Goal: Information Seeking & Learning: Learn about a topic

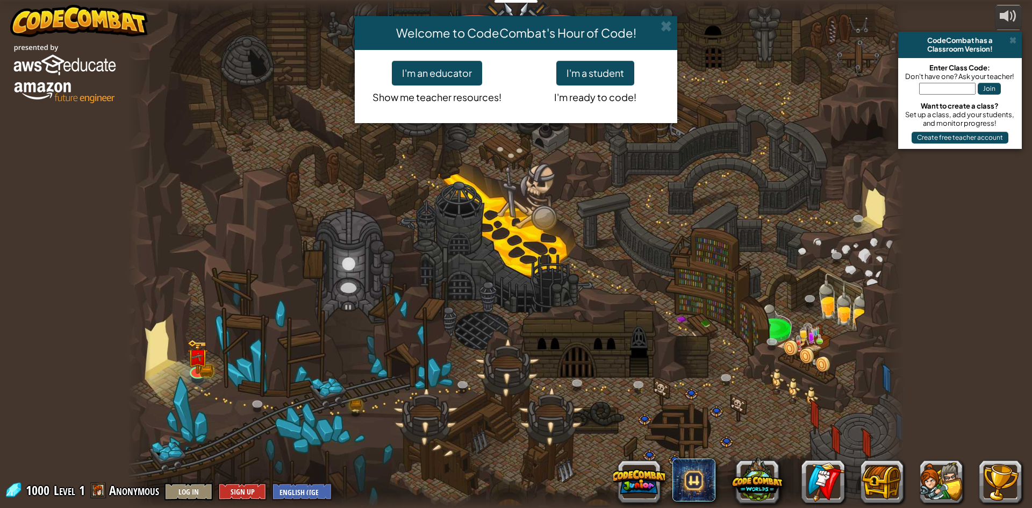
drag, startPoint x: 616, startPoint y: 264, endPoint x: 619, endPoint y: 269, distance: 6.3
click at [617, 264] on div "Welcome to CodeCombat's Hour of Code! I'm an educator Show me teacher resources…" at bounding box center [516, 254] width 1032 height 508
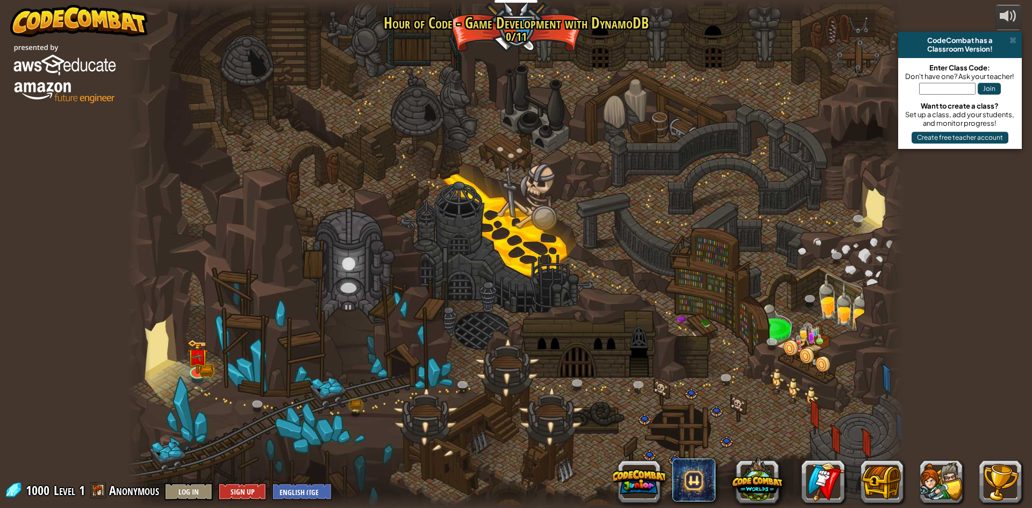
click at [523, 237] on div at bounding box center [515, 254] width 777 height 508
drag, startPoint x: 548, startPoint y: 219, endPoint x: 684, endPoint y: 259, distance: 141.4
click at [684, 259] on div at bounding box center [515, 254] width 777 height 508
drag, startPoint x: 787, startPoint y: 327, endPoint x: 622, endPoint y: 356, distance: 167.6
click at [622, 356] on div at bounding box center [515, 254] width 777 height 508
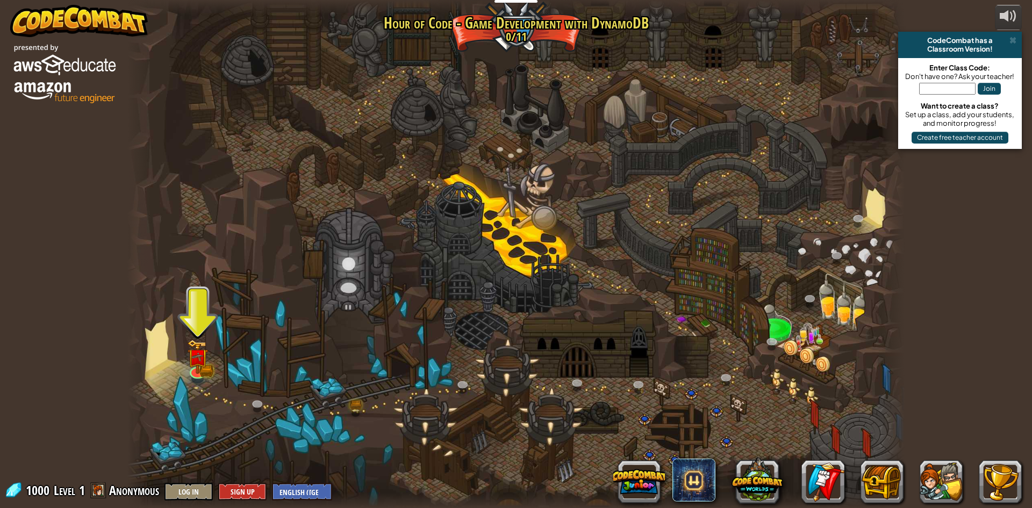
drag, startPoint x: 240, startPoint y: 263, endPoint x: 242, endPoint y: 311, distance: 47.9
click at [242, 311] on div at bounding box center [515, 254] width 777 height 508
click at [192, 367] on img at bounding box center [197, 348] width 21 height 46
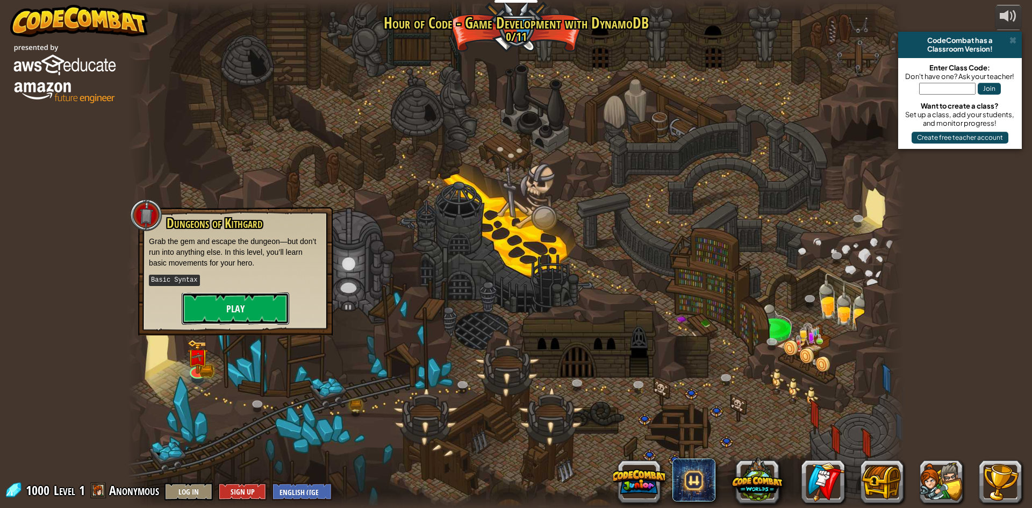
click at [215, 315] on button "Play" at bounding box center [236, 308] width 108 height 32
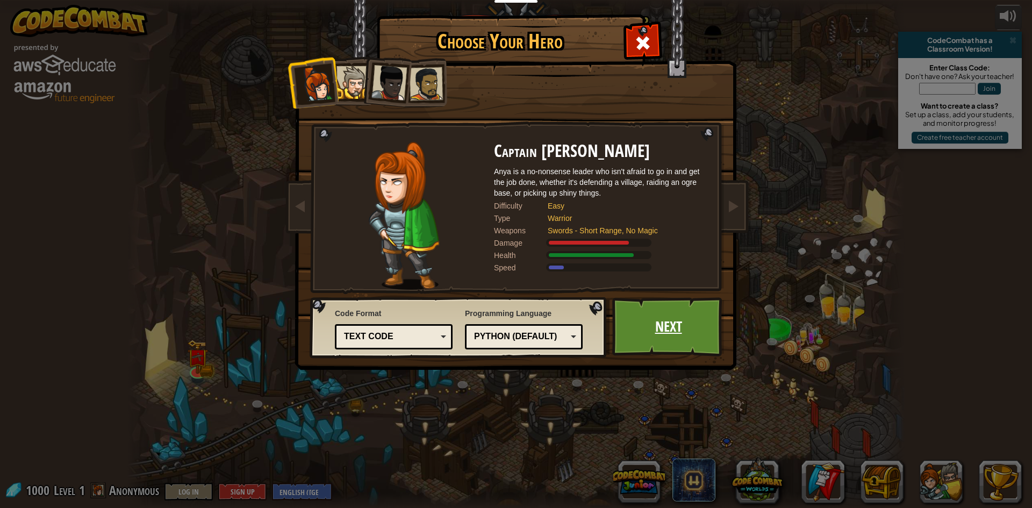
click at [659, 310] on link "Next" at bounding box center [668, 326] width 112 height 59
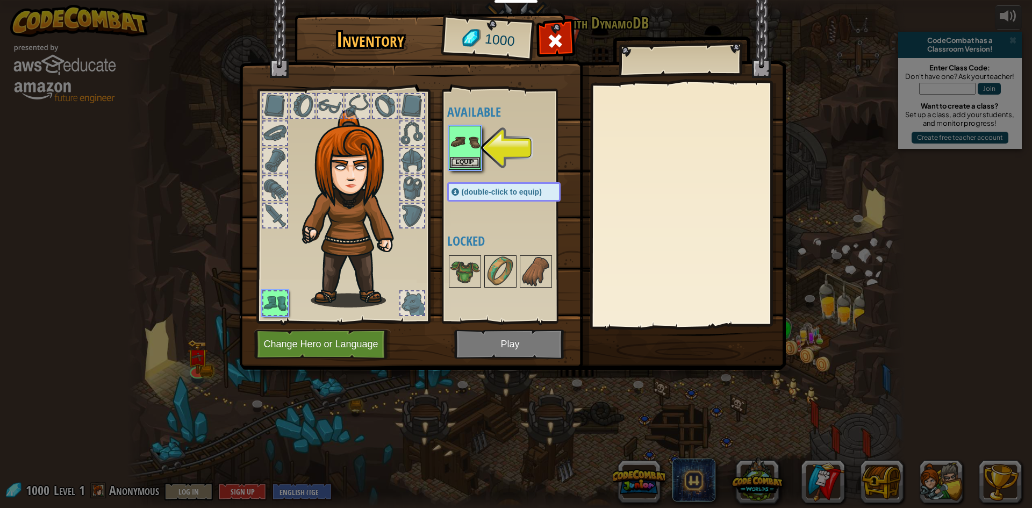
click at [471, 146] on img at bounding box center [465, 142] width 30 height 30
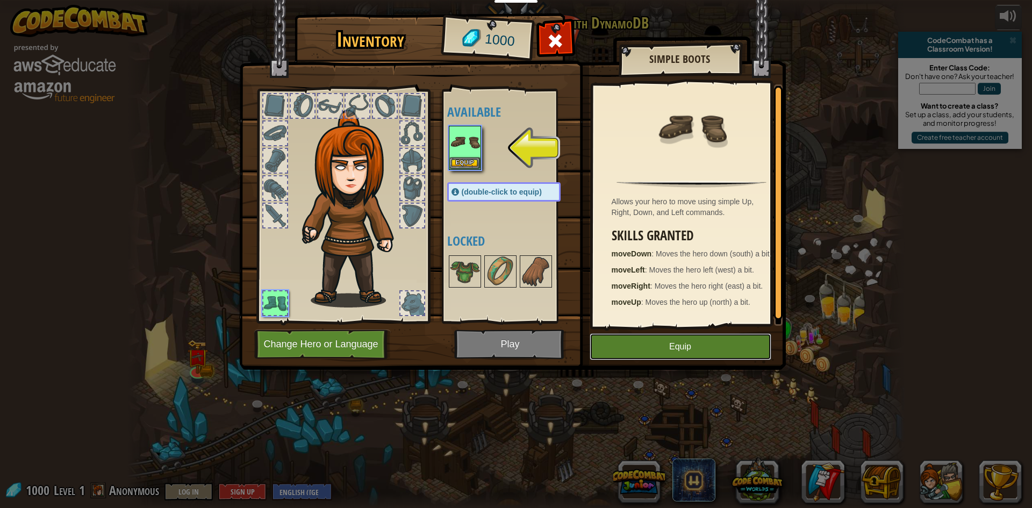
click at [649, 348] on button "Equip" at bounding box center [681, 346] width 182 height 27
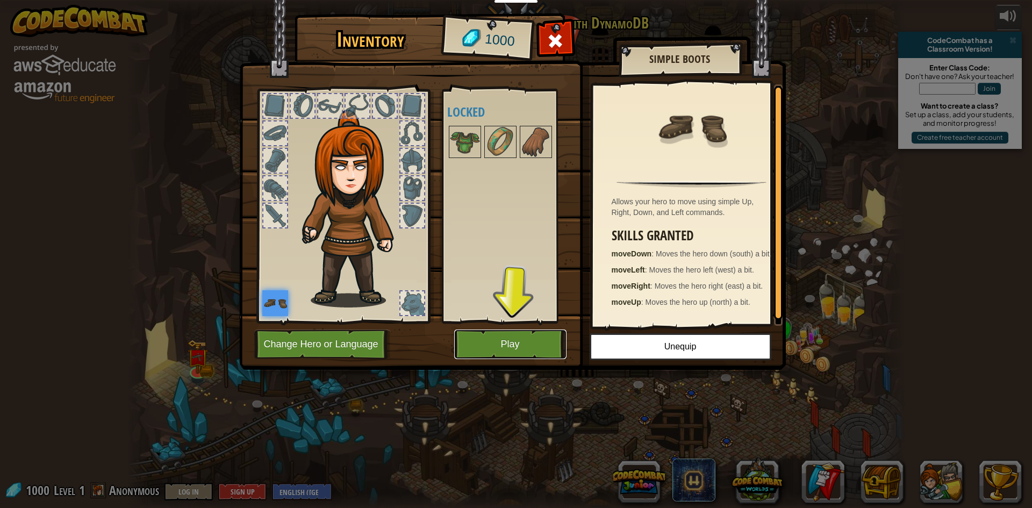
click at [525, 337] on button "Play" at bounding box center [510, 345] width 112 height 30
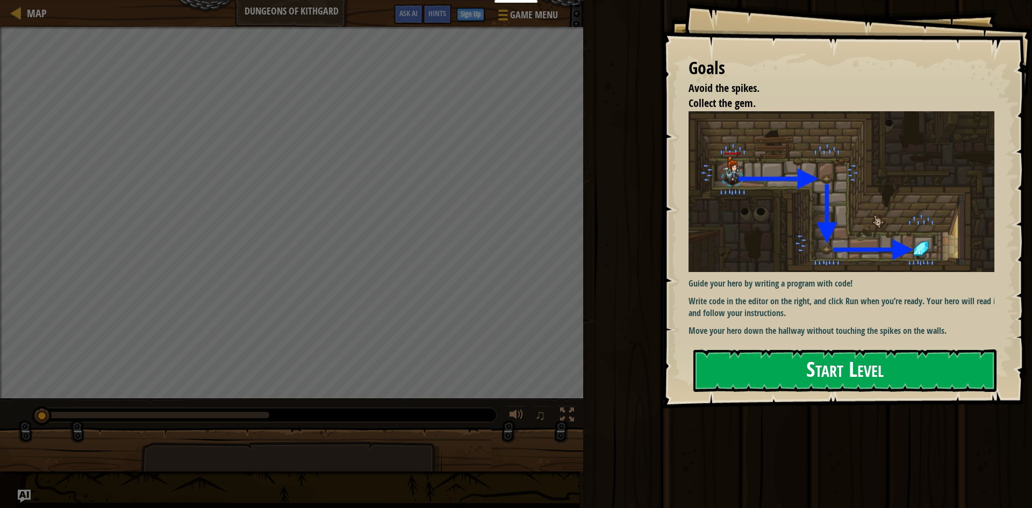
click at [877, 352] on button "Start Level" at bounding box center [845, 370] width 303 height 42
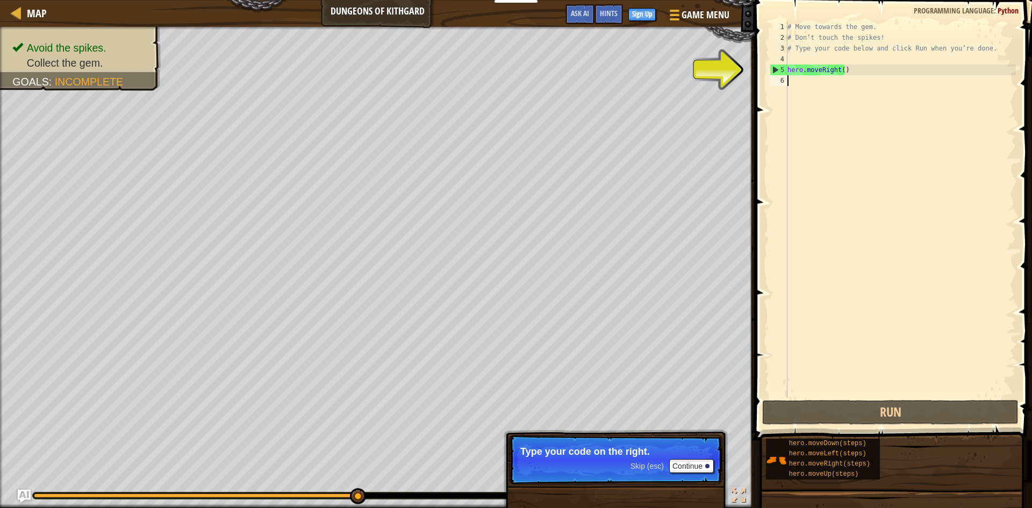
click at [795, 67] on div "# Move towards the gem. # Don’t touch the spikes! # Type your code below and cl…" at bounding box center [900, 221] width 231 height 398
type textarea "hero.moveRight()"
click at [796, 79] on div "# Move towards the gem. # Don’t touch the spikes! # Type your code below and cl…" at bounding box center [900, 221] width 231 height 398
click at [785, 50] on div "3" at bounding box center [779, 48] width 18 height 11
click at [791, 47] on div "# Move towards the gem. # Don’t touch the spikes! # Type your code below and cl…" at bounding box center [900, 221] width 231 height 398
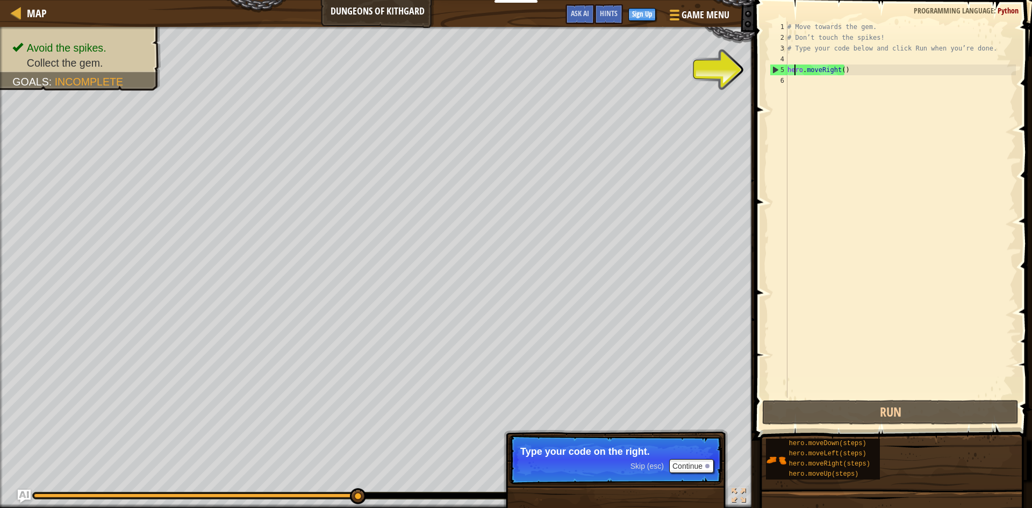
click at [794, 73] on div "# Move towards the gem. # Don’t touch the spikes! # Type your code below and cl…" at bounding box center [900, 221] width 231 height 398
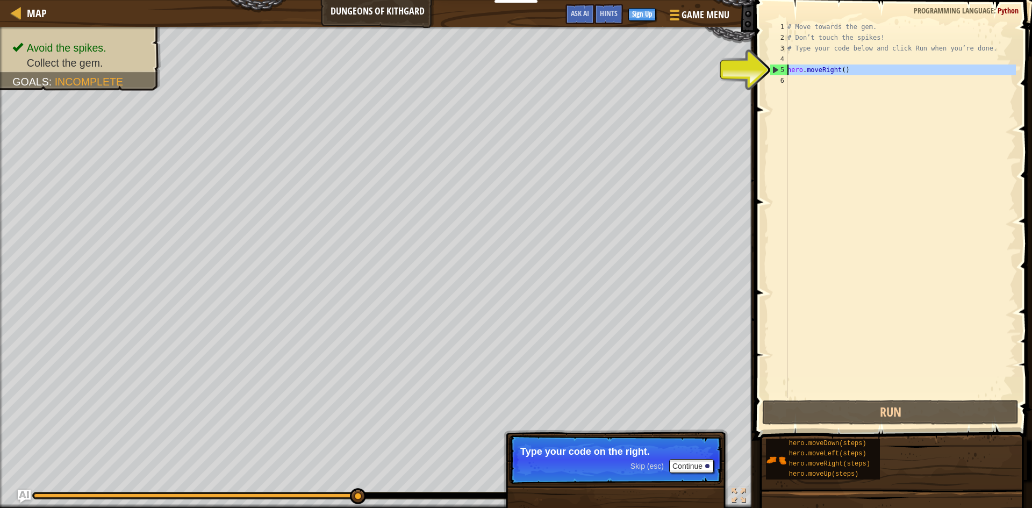
click at [775, 71] on div "5" at bounding box center [778, 70] width 17 height 11
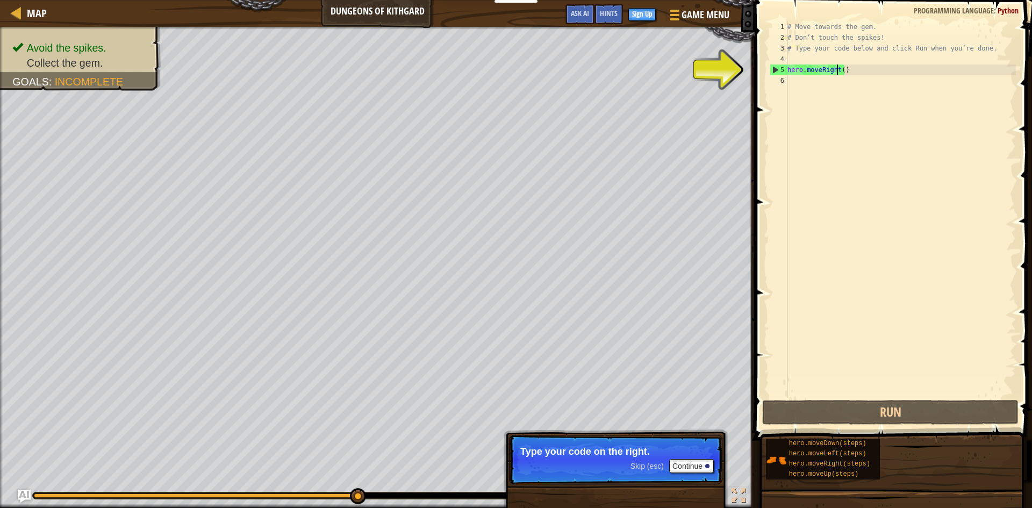
click at [837, 69] on div "# Move towards the gem. # Don’t touch the spikes! # Type your code below and cl…" at bounding box center [900, 221] width 231 height 398
click at [828, 49] on div "# Move towards the gem. # Don’t touch the spikes! # Type your code below and cl…" at bounding box center [900, 221] width 231 height 398
click at [824, 42] on div "# Move towards the gem. # Don’t touch the spikes! # Type your code below and cl…" at bounding box center [900, 221] width 231 height 398
type textarea "# Don’t touch the spikes!"
click at [776, 85] on div "6" at bounding box center [779, 80] width 18 height 11
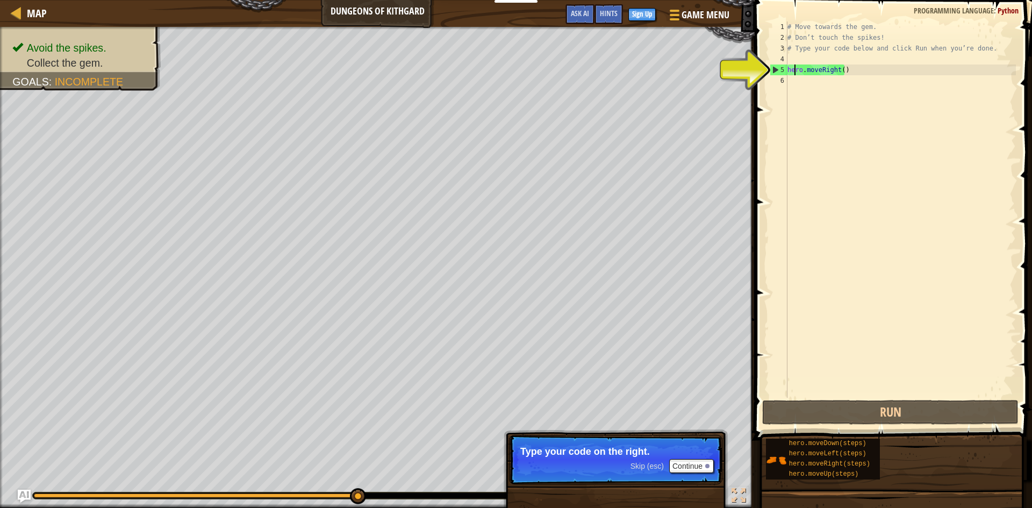
click at [793, 66] on div "# Move towards the gem. # Don’t touch the spikes! # Type your code below and cl…" at bounding box center [900, 221] width 231 height 398
type textarea "hero.moveRight()"
click at [790, 66] on div "# Move towards the gem. # Don’t touch the spikes! # Type your code below and cl…" at bounding box center [900, 221] width 231 height 398
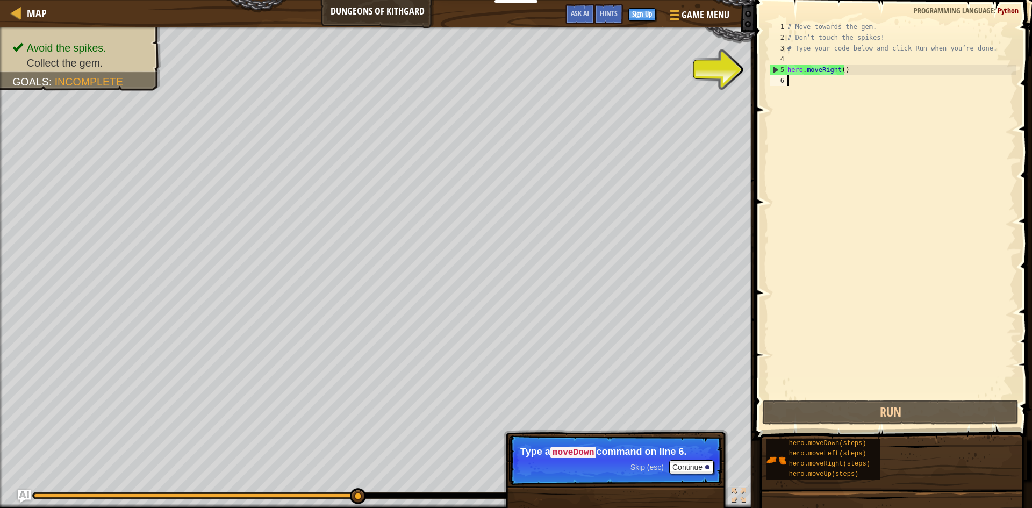
click at [822, 49] on div "# Move towards the gem. # Don’t touch the spikes! # Type your code below and cl…" at bounding box center [900, 221] width 231 height 398
type textarea "# Type your code below and click Run when you’re done."
click at [782, 83] on div "6" at bounding box center [779, 80] width 18 height 11
click at [782, 80] on div "6" at bounding box center [779, 80] width 18 height 11
type textarea "hero.moveRight()"
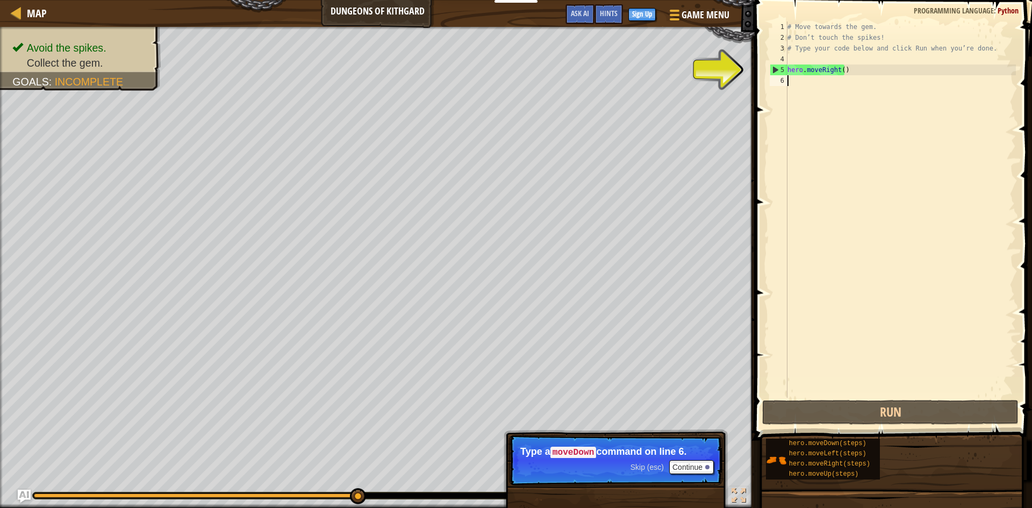
click at [782, 80] on div "6" at bounding box center [779, 80] width 18 height 11
click at [787, 80] on div "6" at bounding box center [779, 80] width 18 height 11
type textarea "hero.moveRight()"
click at [787, 80] on div "6" at bounding box center [779, 80] width 18 height 11
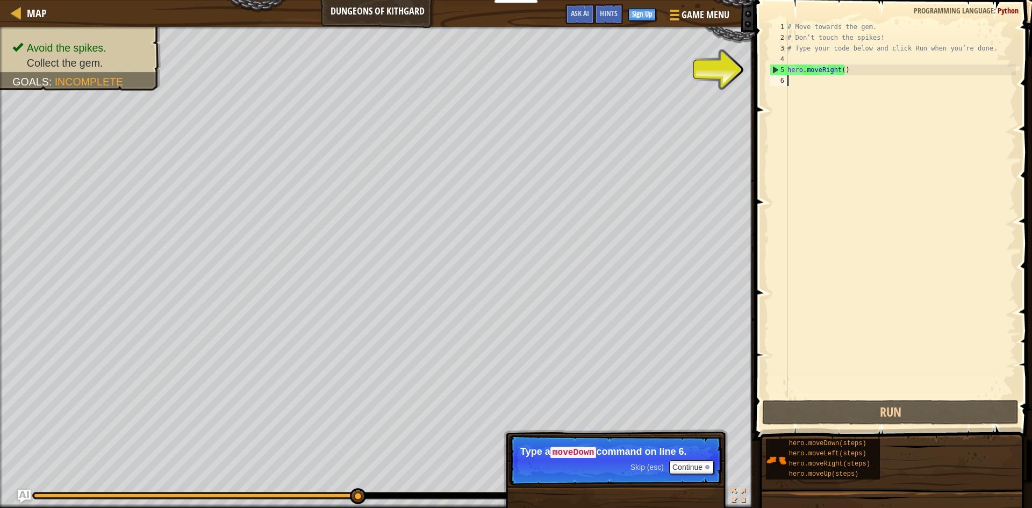
click at [787, 80] on div "6" at bounding box center [779, 80] width 18 height 11
click at [788, 81] on div "# Move towards the gem. # Don’t touch the spikes! # Type your code below and cl…" at bounding box center [900, 221] width 231 height 398
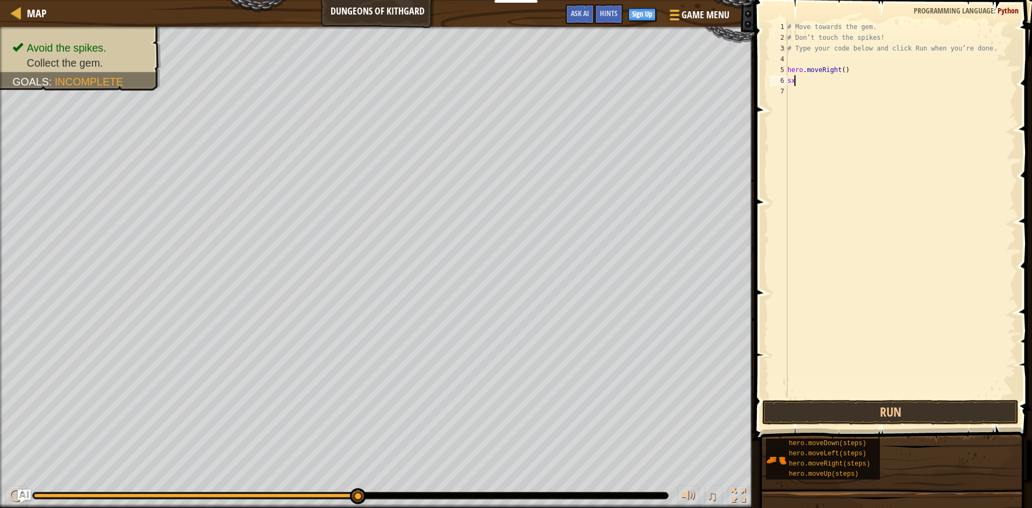
scroll to position [5, 0]
type textarea "s"
click at [908, 415] on button "Run" at bounding box center [890, 412] width 256 height 25
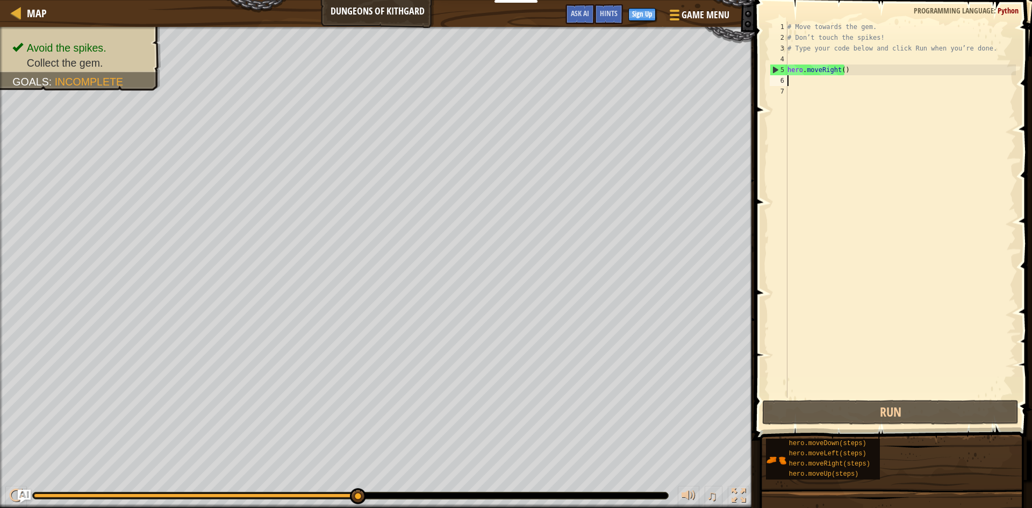
click at [801, 53] on div "# Move towards the gem. # Don’t touch the spikes! # Type your code below and cl…" at bounding box center [900, 221] width 231 height 398
click at [814, 41] on div "# Move towards the gem. # Don’t touch the spikes! # Type your code below and cl…" at bounding box center [900, 221] width 231 height 398
type textarea "# Don’t touch the spikes!"
click at [846, 408] on button "Run" at bounding box center [890, 412] width 256 height 25
click at [789, 82] on div "# Move towards the gem. # Don’t touch the spikes! # Type your code below and cl…" at bounding box center [900, 221] width 231 height 398
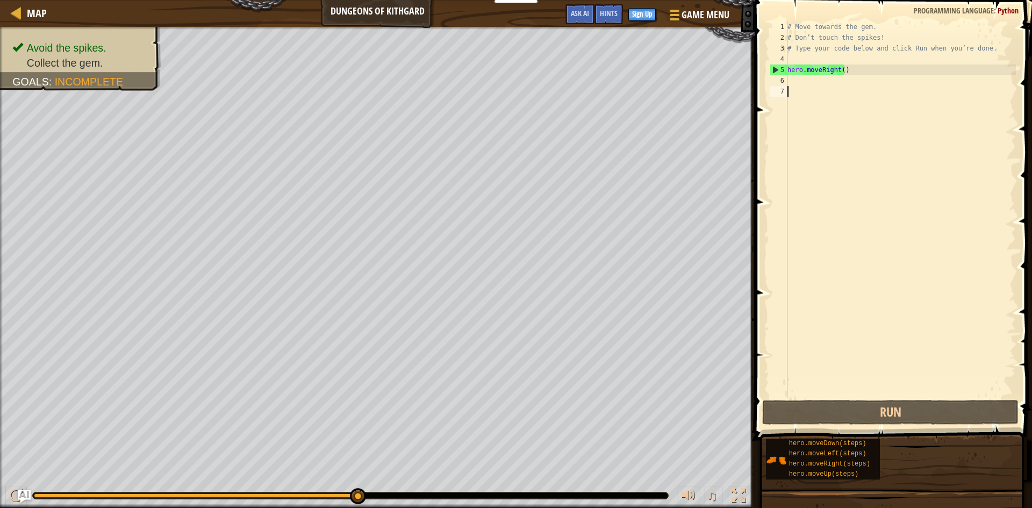
click at [784, 95] on div "7" at bounding box center [779, 91] width 18 height 11
click at [797, 51] on div "# Move towards the gem. # Don’t touch the spikes! # Type your code below and cl…" at bounding box center [900, 221] width 231 height 398
click at [802, 37] on div "# Move towards the gem. # Don’t touch the spikes! # Type your code below and cl…" at bounding box center [900, 221] width 231 height 398
click at [835, 418] on button "Run" at bounding box center [890, 412] width 256 height 25
click at [788, 26] on div "# Move towards the gem. # Don’t touch the spikes! # Type your code below and cl…" at bounding box center [900, 221] width 231 height 398
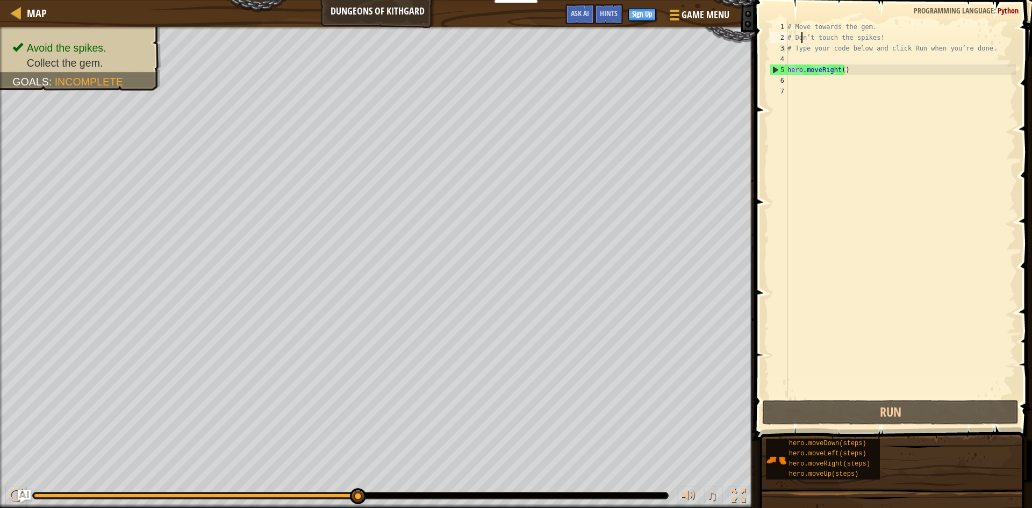
type textarea "# Move towards the gem."
click at [781, 82] on div "6" at bounding box center [779, 80] width 18 height 11
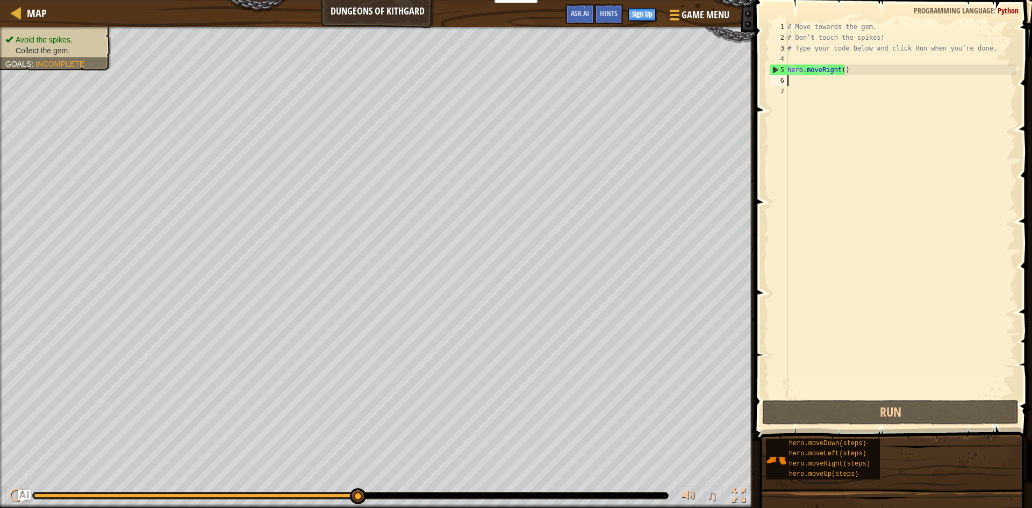
click at [29, 34] on ul "Avoid the spikes. Collect the gem." at bounding box center [55, 45] width 101 height 22
click at [45, 26] on div "Map" at bounding box center [34, 13] width 25 height 27
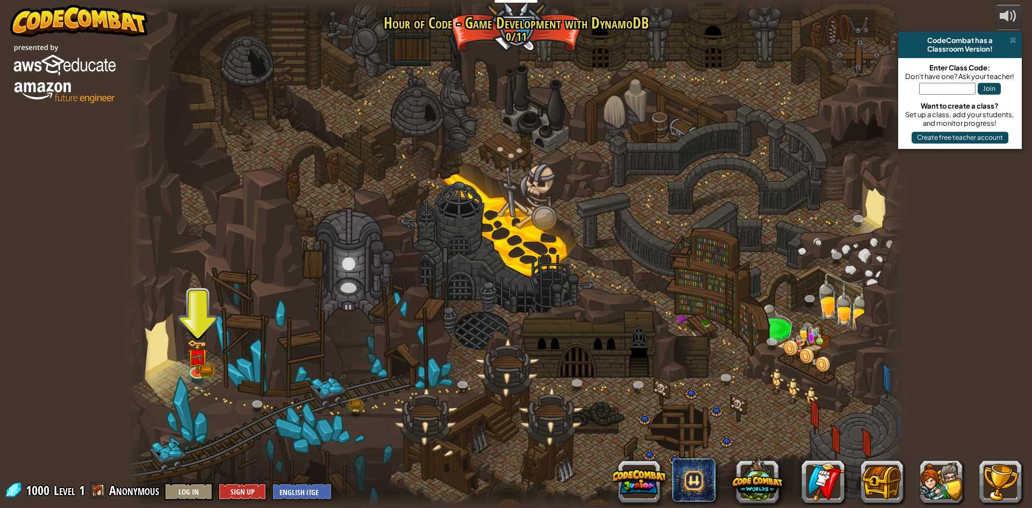
click at [187, 359] on div at bounding box center [515, 254] width 777 height 508
click at [197, 355] on img at bounding box center [197, 349] width 12 height 12
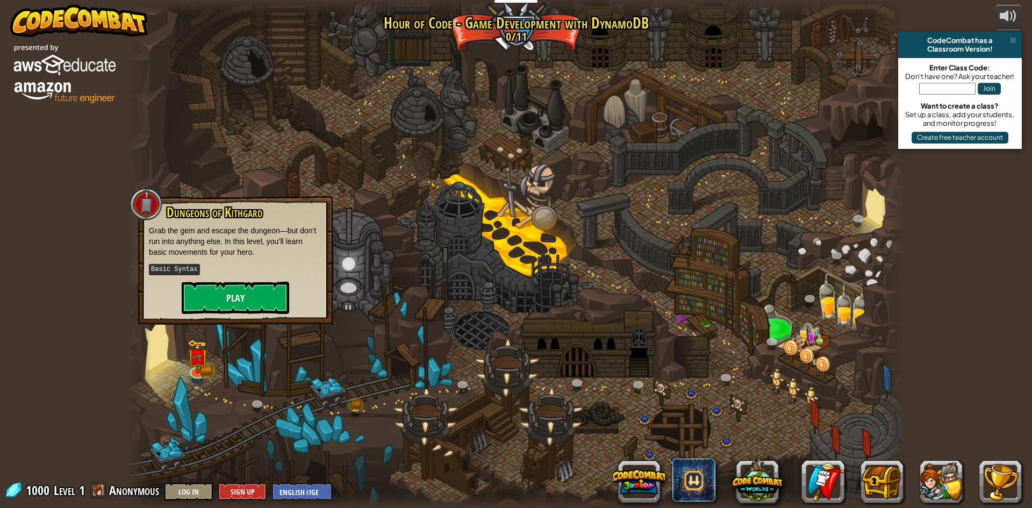
click at [251, 132] on div at bounding box center [515, 254] width 777 height 508
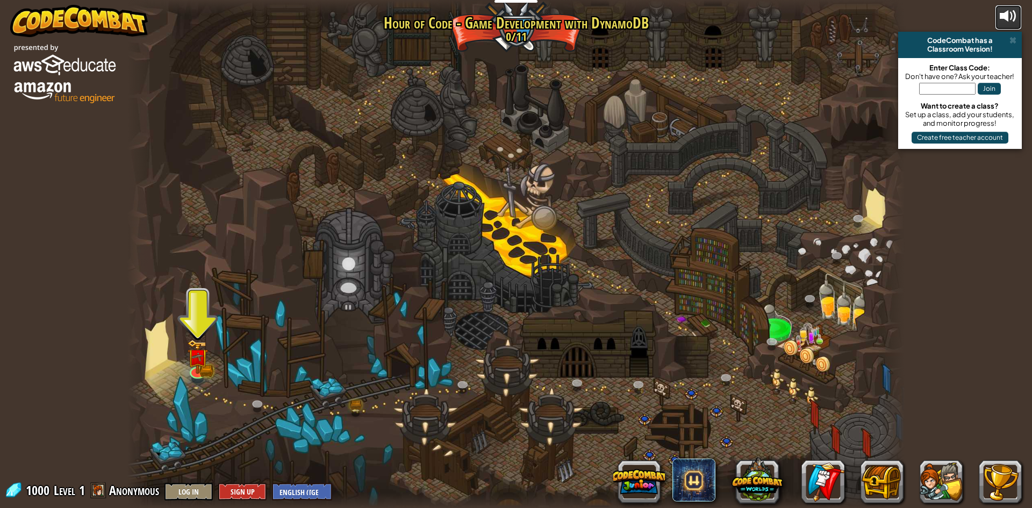
click at [1015, 23] on div at bounding box center [1008, 16] width 17 height 17
click at [957, 473] on button at bounding box center [941, 481] width 43 height 43
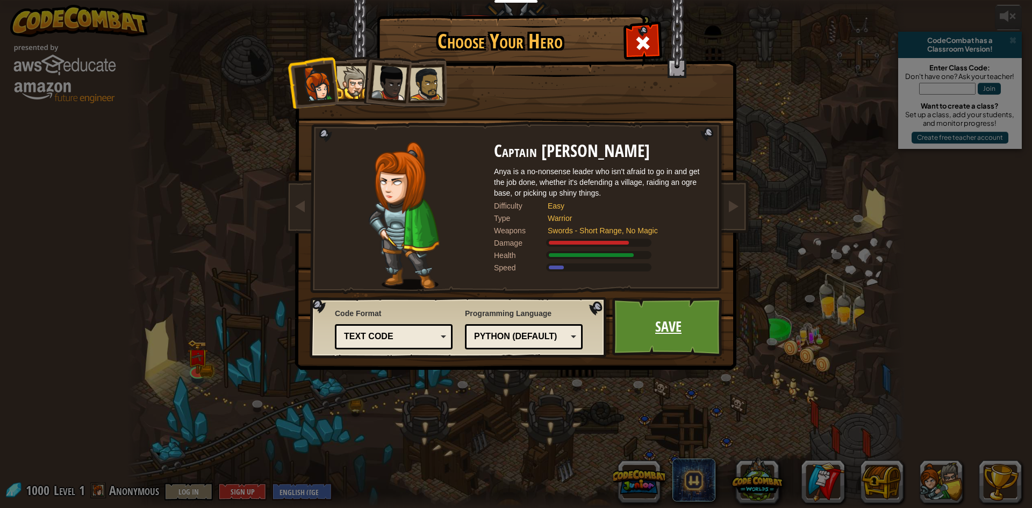
click at [691, 344] on link "Save" at bounding box center [668, 326] width 112 height 59
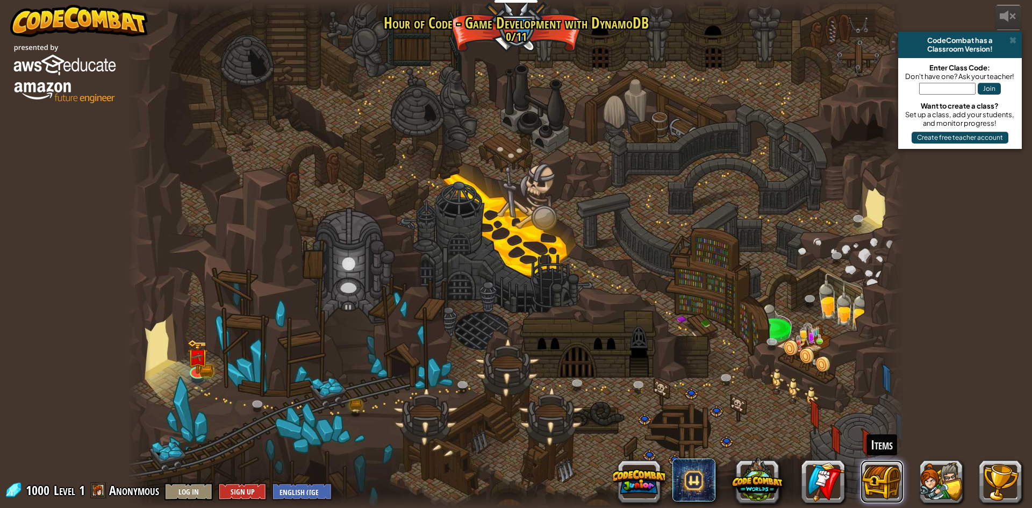
click at [892, 493] on button at bounding box center [882, 481] width 43 height 43
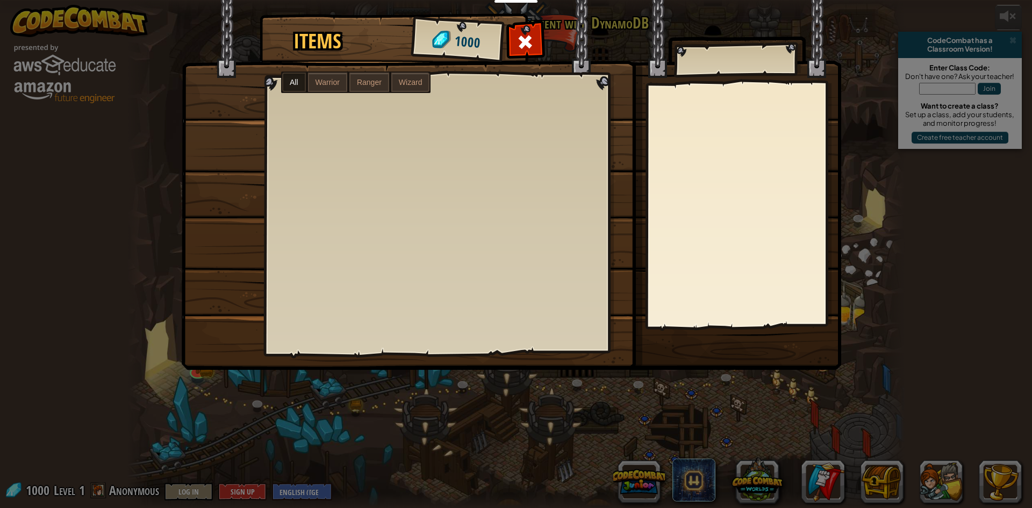
click at [789, 476] on div "Items 1000 All Warrior Ranger Wizard" at bounding box center [516, 254] width 1032 height 508
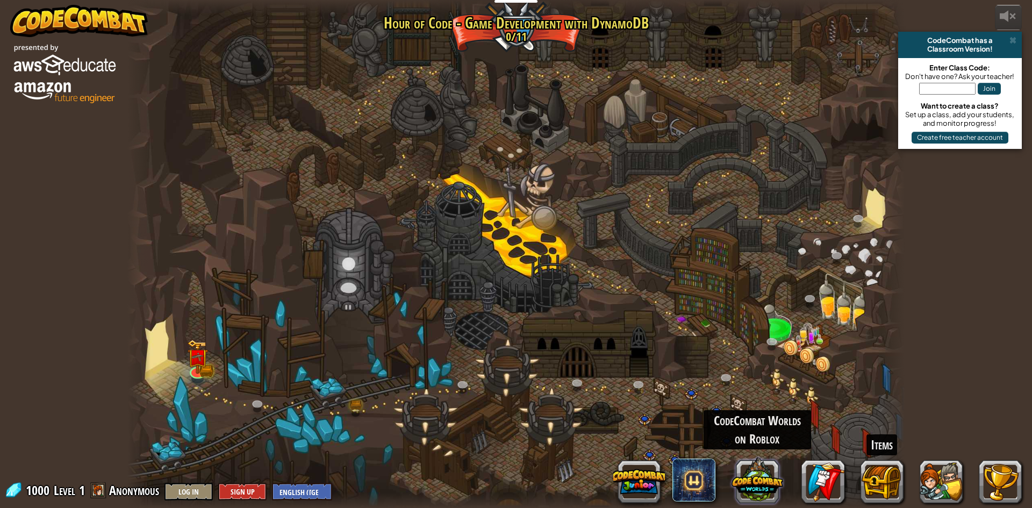
click at [742, 471] on button at bounding box center [758, 480] width 52 height 52
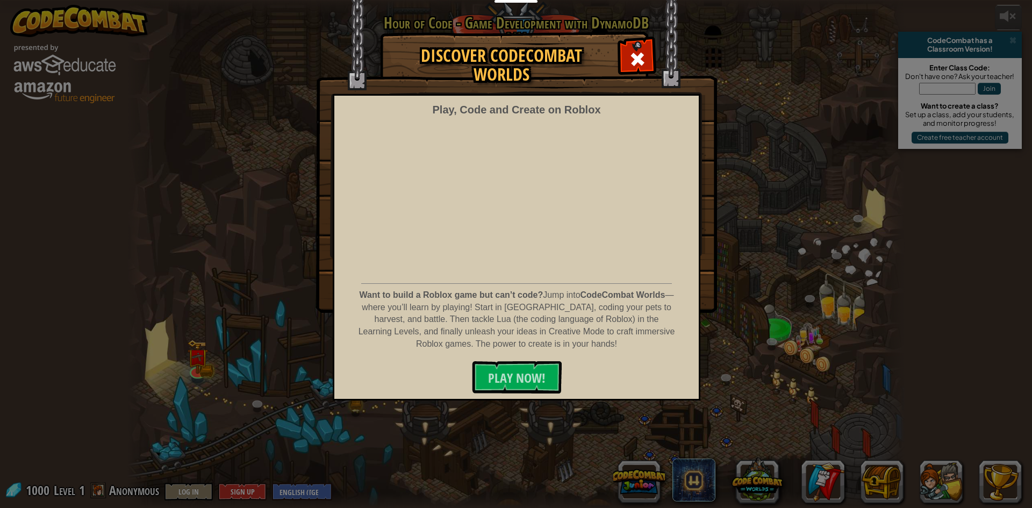
click at [639, 424] on div "Discover CodeCombat Worlds Play, Code and Create on Roblox Want to build a Robl…" at bounding box center [516, 254] width 1032 height 508
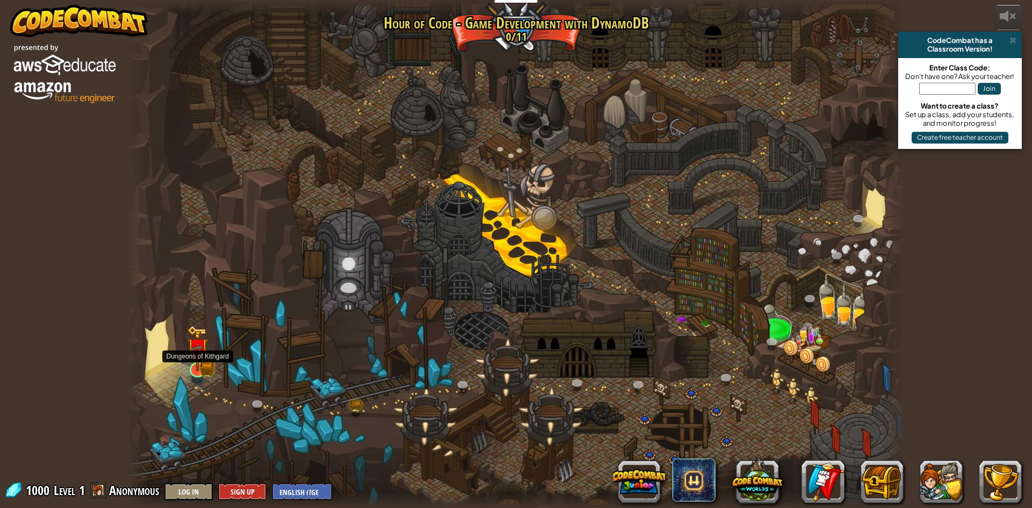
click at [190, 363] on img at bounding box center [197, 348] width 21 height 46
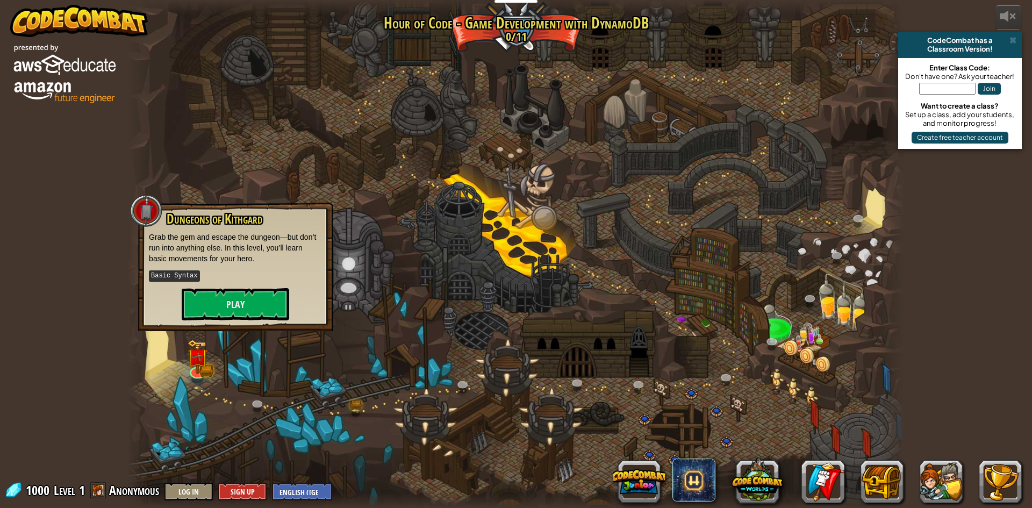
click at [241, 277] on p "Basic Syntax" at bounding box center [235, 275] width 173 height 13
click at [231, 309] on button "Play" at bounding box center [236, 304] width 108 height 32
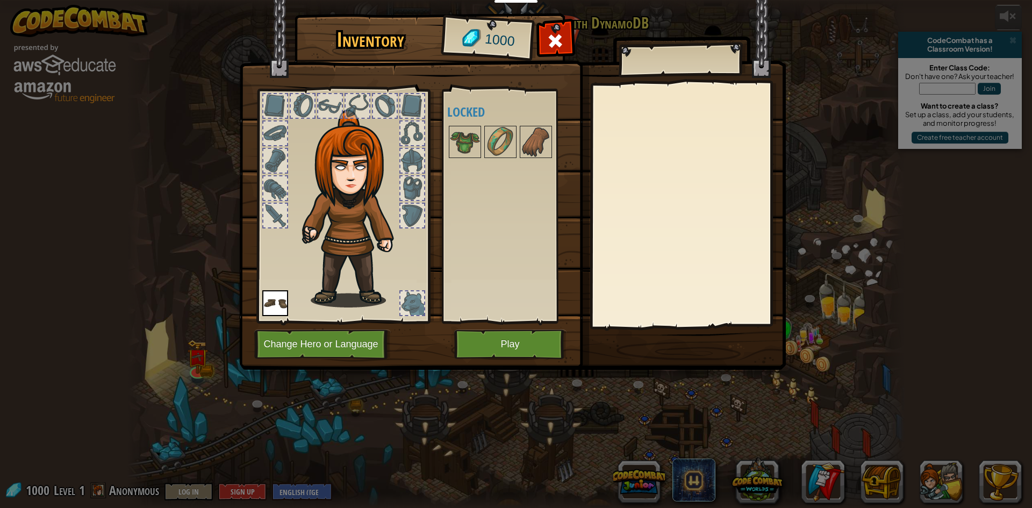
drag, startPoint x: 427, startPoint y: 108, endPoint x: 419, endPoint y: 117, distance: 11.8
click at [425, 111] on div "Inventory 1000 Available Equip (double-click to equip) Locked Equip Unequip Sub…" at bounding box center [516, 193] width 547 height 355
click at [412, 128] on div at bounding box center [413, 134] width 24 height 24
click at [412, 114] on div at bounding box center [413, 106] width 24 height 24
click at [280, 305] on img at bounding box center [275, 303] width 26 height 26
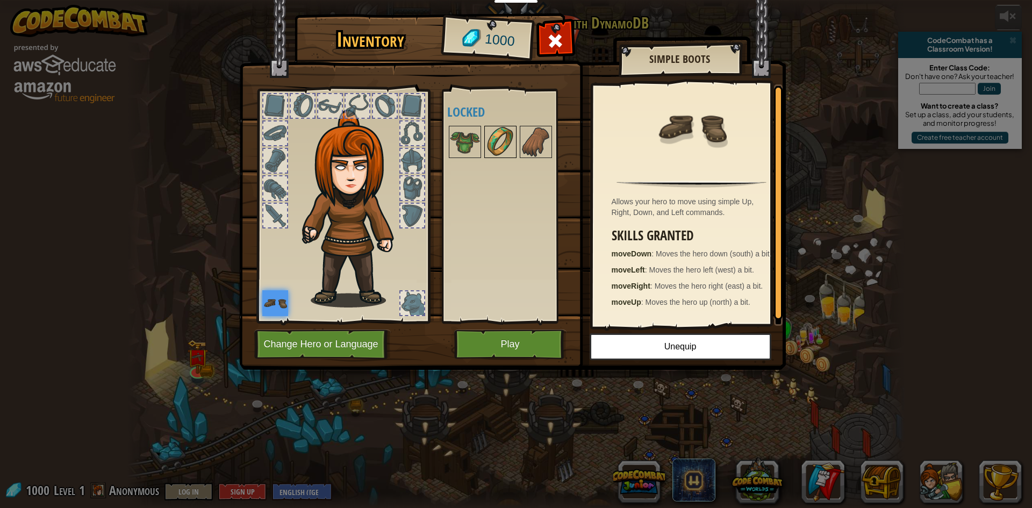
drag, startPoint x: 505, startPoint y: 142, endPoint x: 496, endPoint y: 152, distance: 13.3
click at [496, 152] on img at bounding box center [500, 142] width 30 height 30
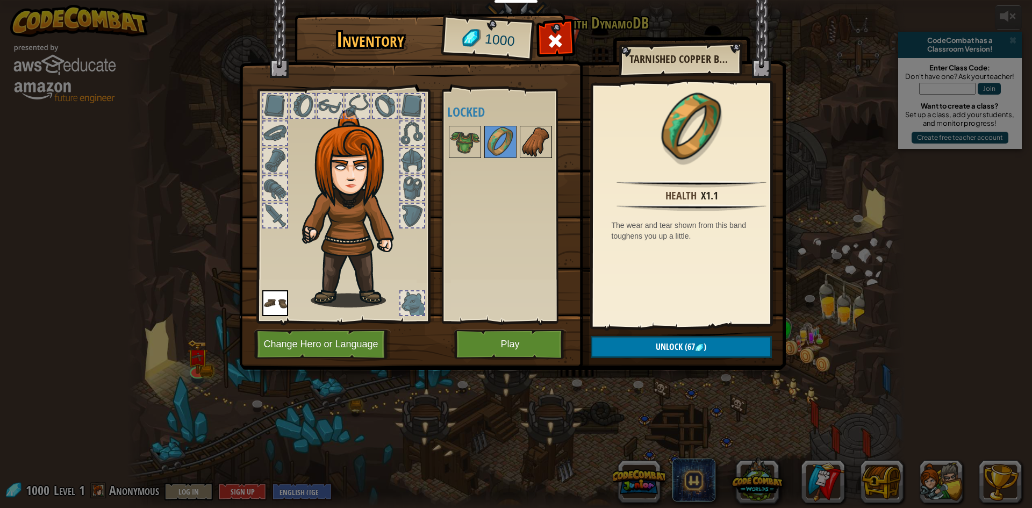
click at [530, 144] on img at bounding box center [536, 142] width 30 height 30
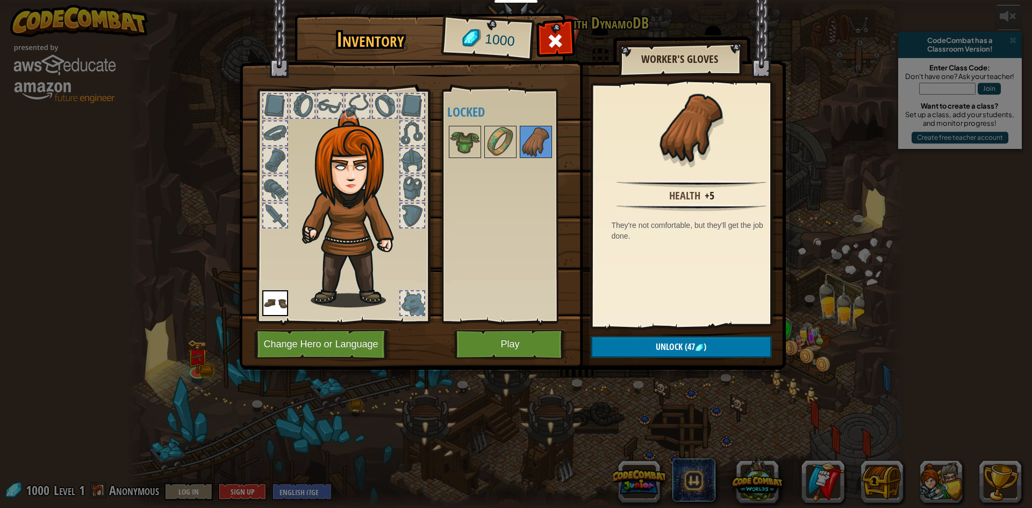
drag, startPoint x: 456, startPoint y: 147, endPoint x: 497, endPoint y: 291, distance: 150.1
click at [456, 148] on img at bounding box center [465, 142] width 30 height 30
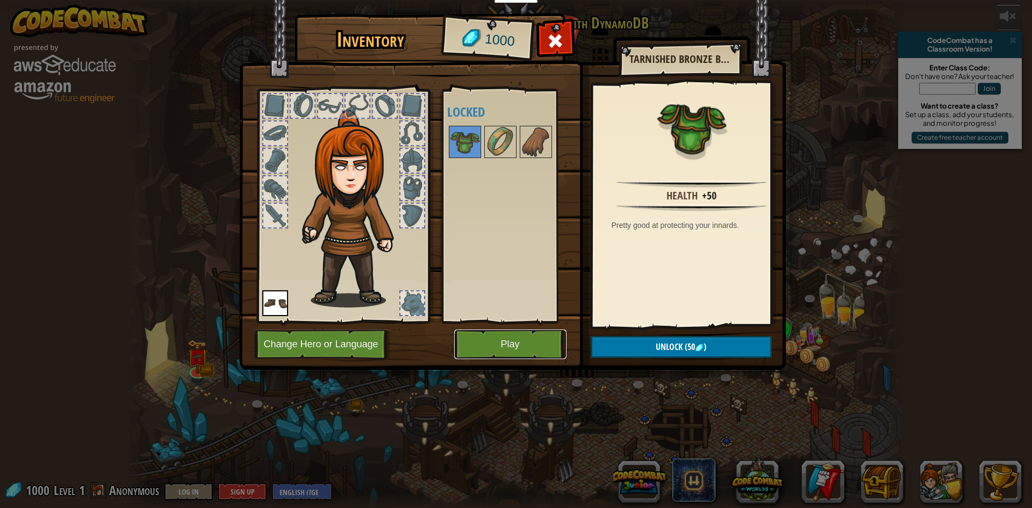
click at [520, 335] on button "Play" at bounding box center [510, 345] width 112 height 30
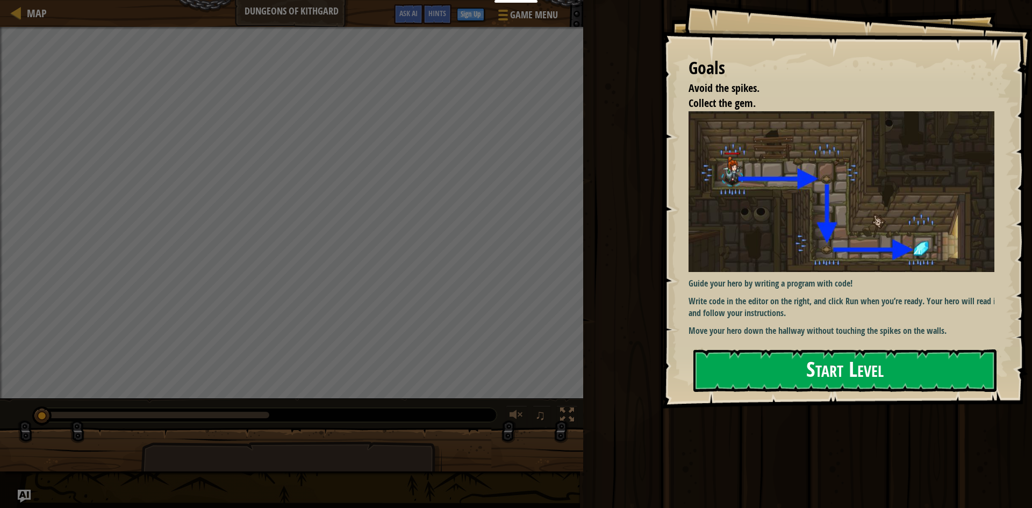
click at [809, 207] on div "Goals Avoid the spikes. Collect the gem. Guide your hero by writing a program w…" at bounding box center [847, 204] width 370 height 409
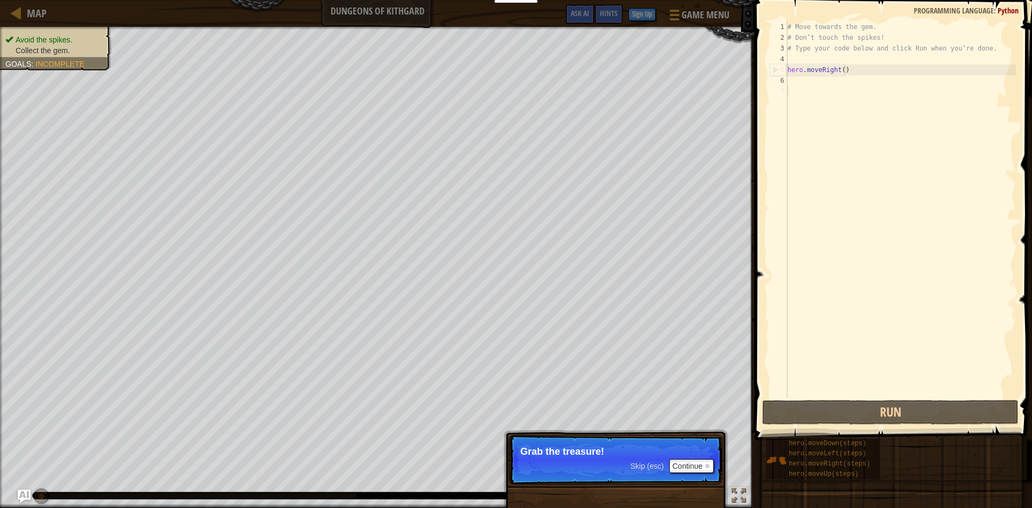
click at [658, 465] on span "Skip (esc)" at bounding box center [647, 466] width 33 height 9
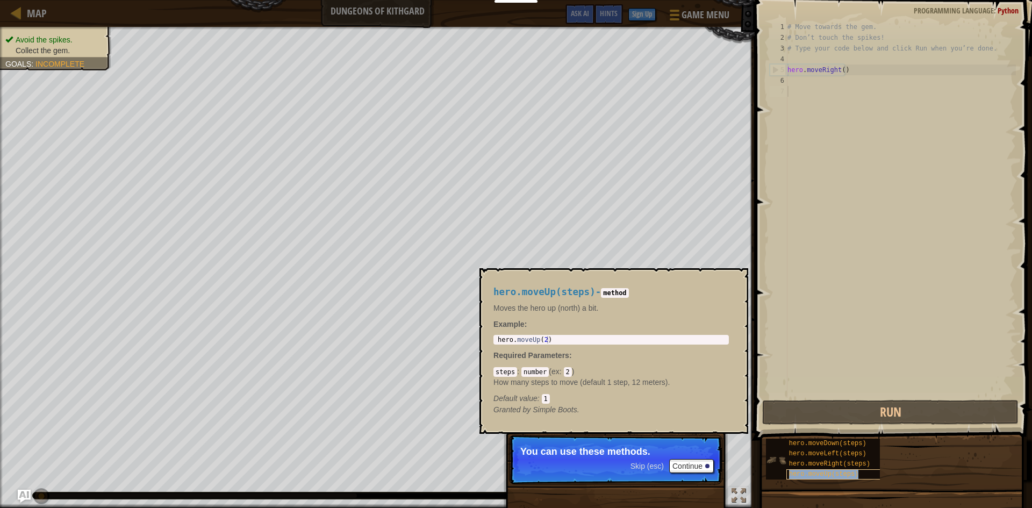
click at [831, 474] on span "hero.moveUp(steps)" at bounding box center [824, 474] width 70 height 8
click at [831, 461] on span "hero.moveRight(steps)" at bounding box center [829, 464] width 81 height 8
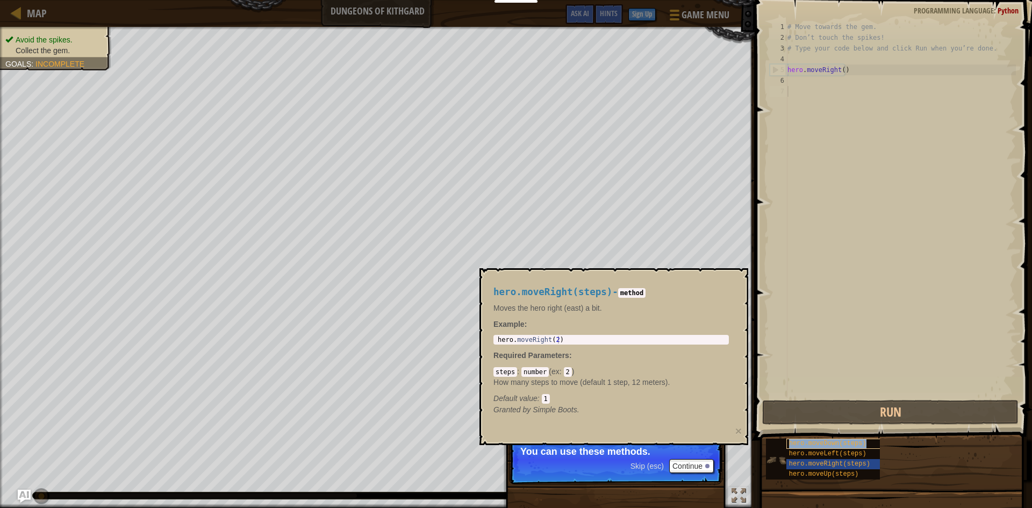
click at [827, 447] on span "hero.moveDown(steps)" at bounding box center [827, 444] width 77 height 8
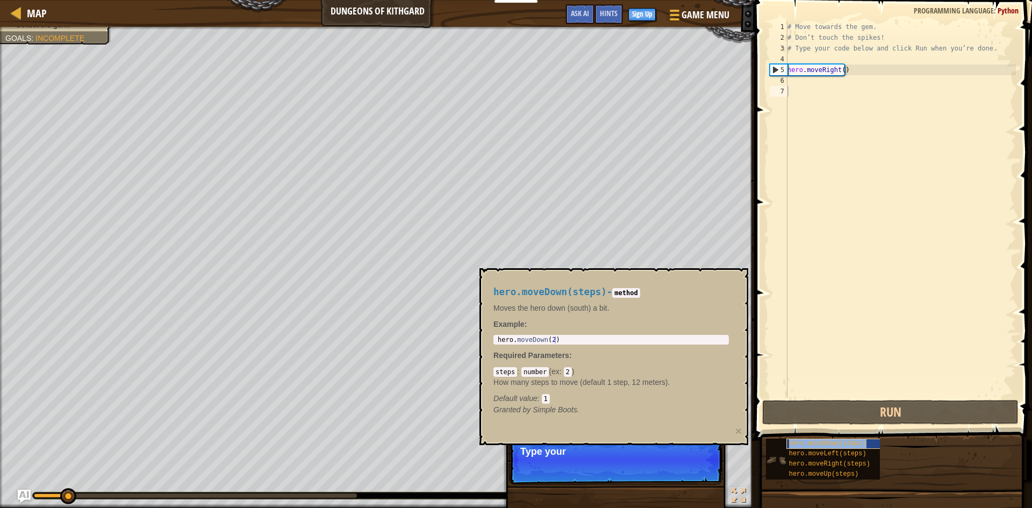
click at [825, 439] on div "hero.moveDown(steps)" at bounding box center [838, 444] width 103 height 10
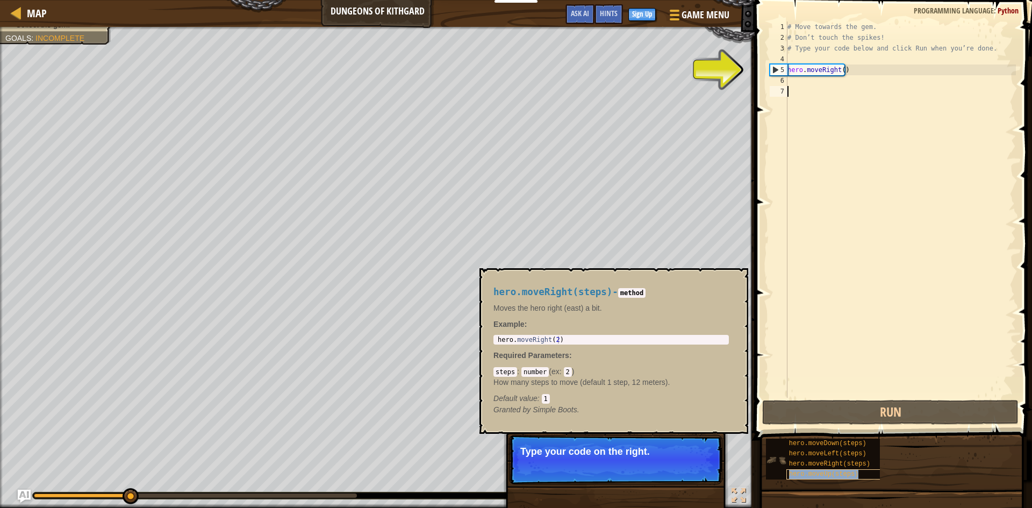
click at [826, 474] on span "hero.moveUp(steps)" at bounding box center [824, 474] width 70 height 8
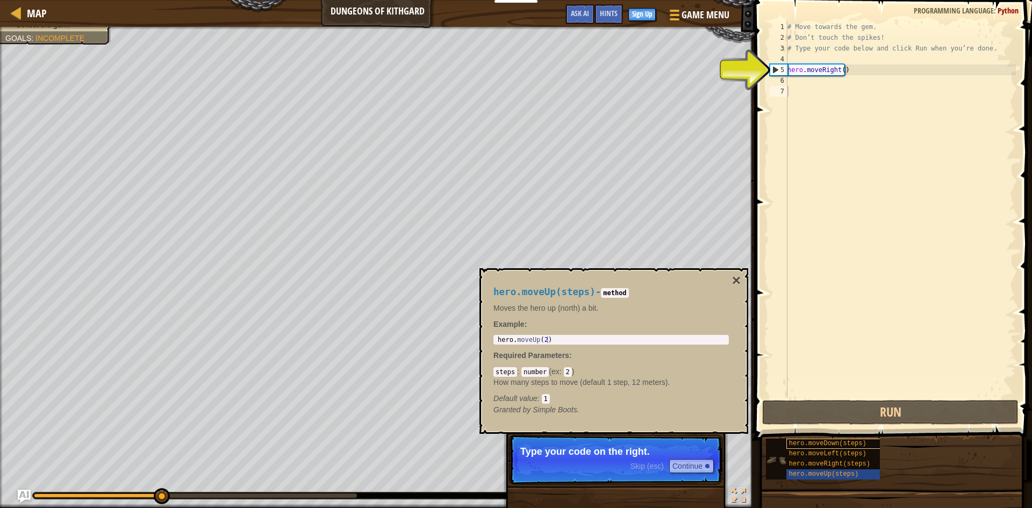
drag, startPoint x: 826, startPoint y: 481, endPoint x: 826, endPoint y: 447, distance: 33.3
click at [826, 471] on div "hero.moveDown(steps) hero.moveLeft(steps) hero.moveRight(steps) hero.moveUp(ste…" at bounding box center [895, 459] width 259 height 42
click at [826, 447] on div "hero.moveDown(steps)" at bounding box center [838, 444] width 103 height 10
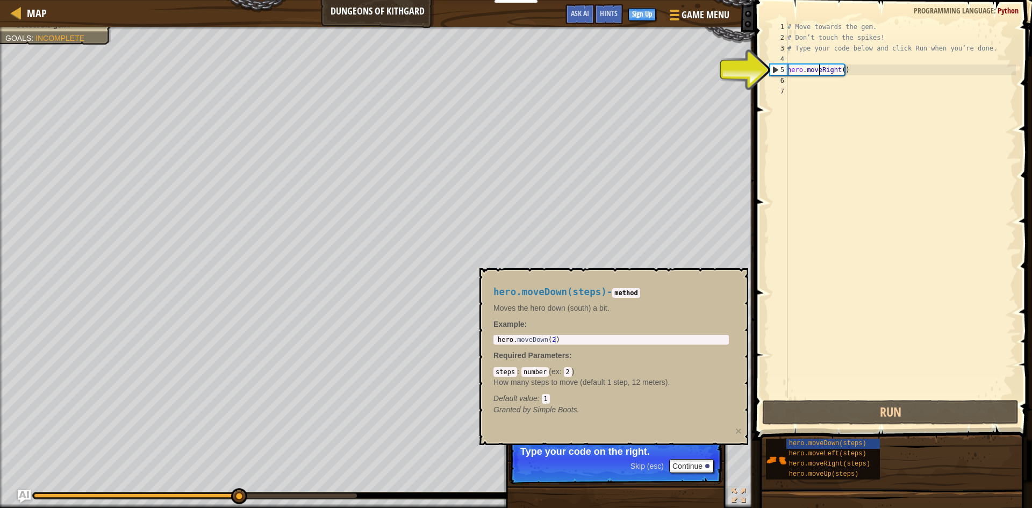
click at [821, 73] on div "# Move towards the gem. # Don’t touch the spikes! # Type your code below and cl…" at bounding box center [900, 221] width 231 height 398
type textarea "hero.moveRight()"
click at [790, 80] on div "# Move towards the gem. # Don’t touch the spikes! # Type your code below and cl…" at bounding box center [900, 221] width 231 height 398
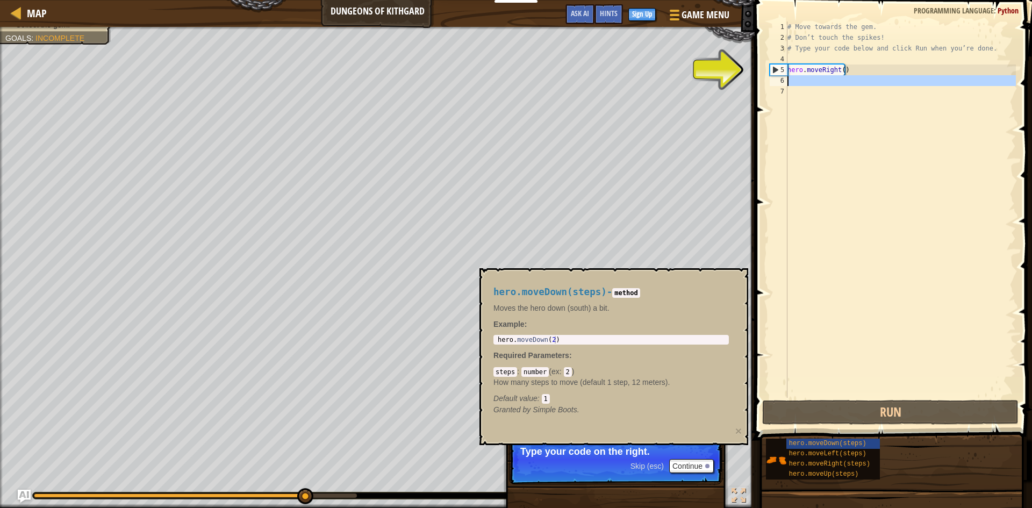
click at [790, 80] on div "# Move towards the gem. # Don’t touch the spikes! # Type your code below and cl…" at bounding box center [900, 221] width 231 height 398
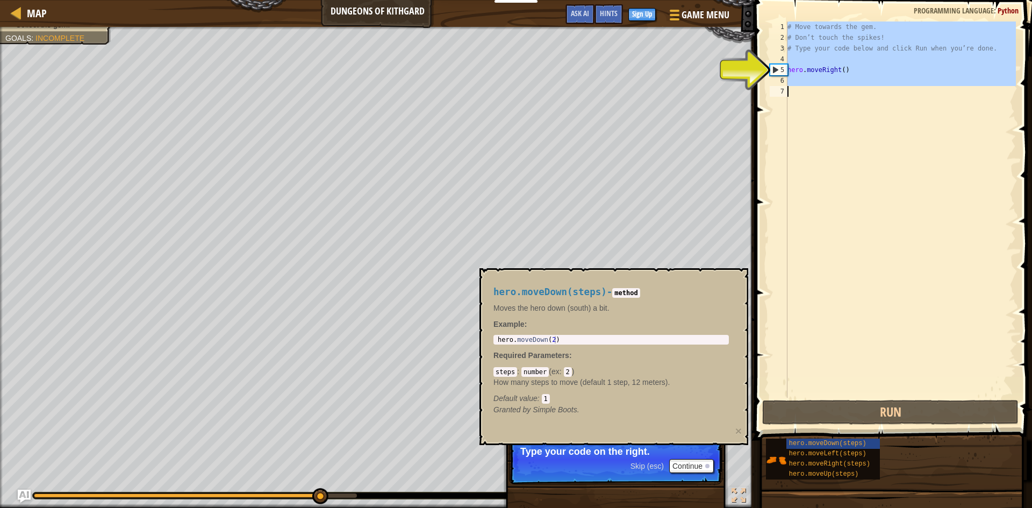
click at [790, 80] on div "# Move towards the gem. # Don’t touch the spikes! # Type your code below and cl…" at bounding box center [900, 221] width 231 height 398
